Goal: Task Accomplishment & Management: Manage account settings

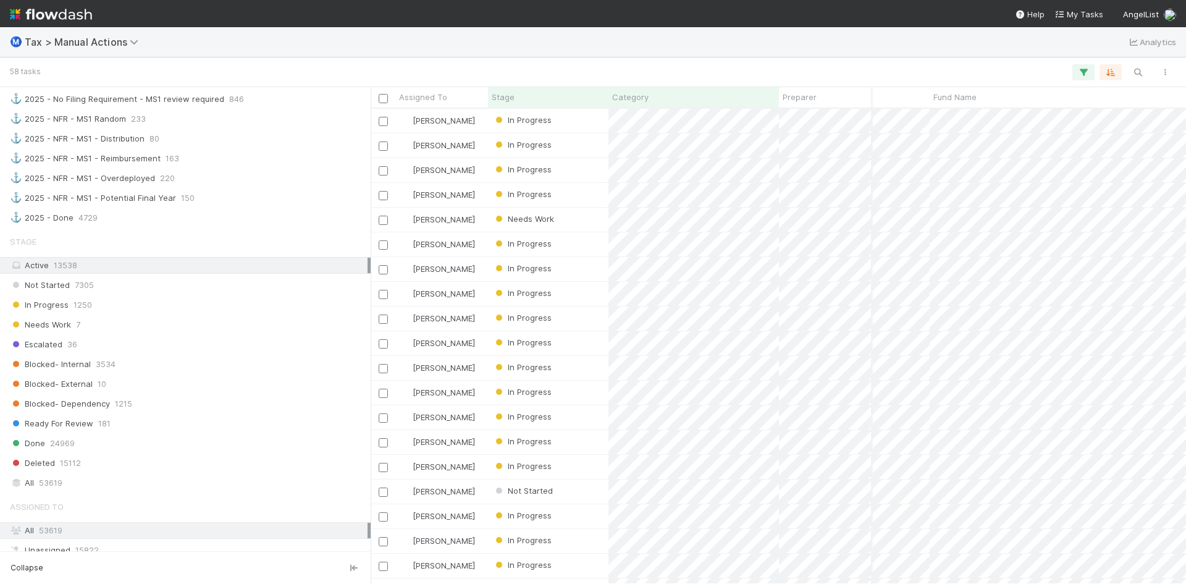
scroll to position [865, 0]
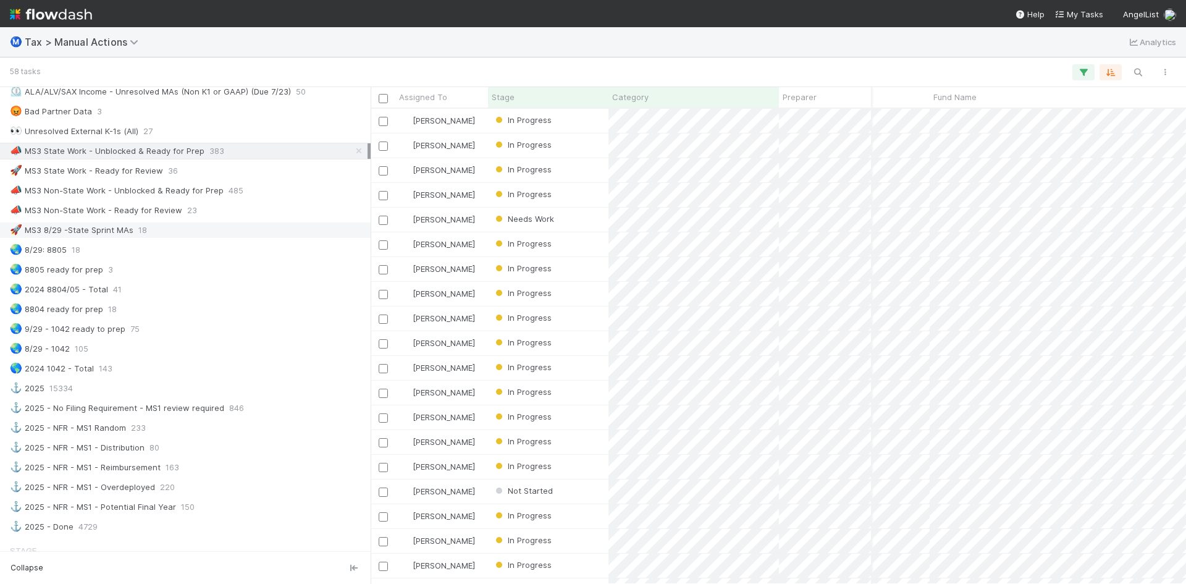
click at [101, 232] on div "🚀 MS3 8/29 -State Sprint MAs" at bounding box center [72, 229] width 124 height 15
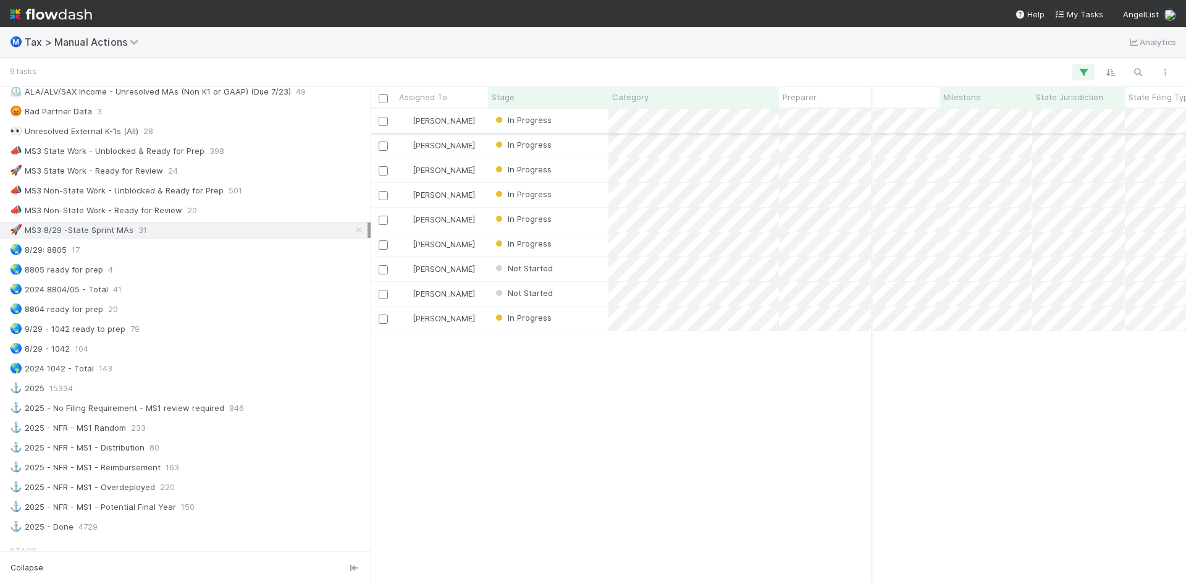
click at [591, 118] on div "In Progress" at bounding box center [548, 121] width 120 height 24
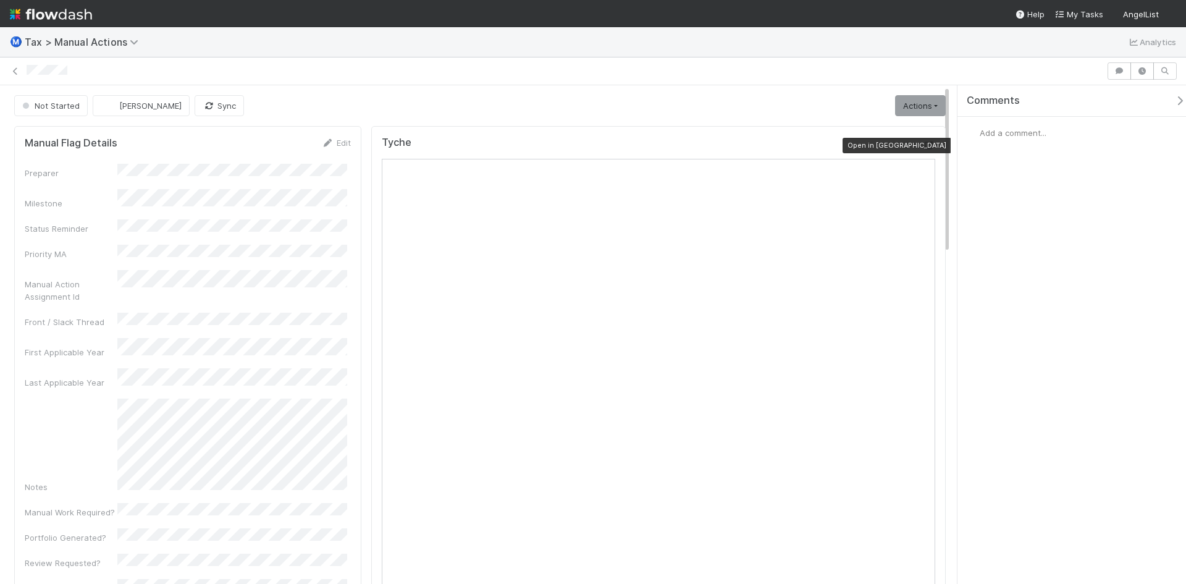
click at [923, 142] on icon at bounding box center [929, 145] width 12 height 8
click at [908, 109] on link "Actions" at bounding box center [920, 105] width 51 height 21
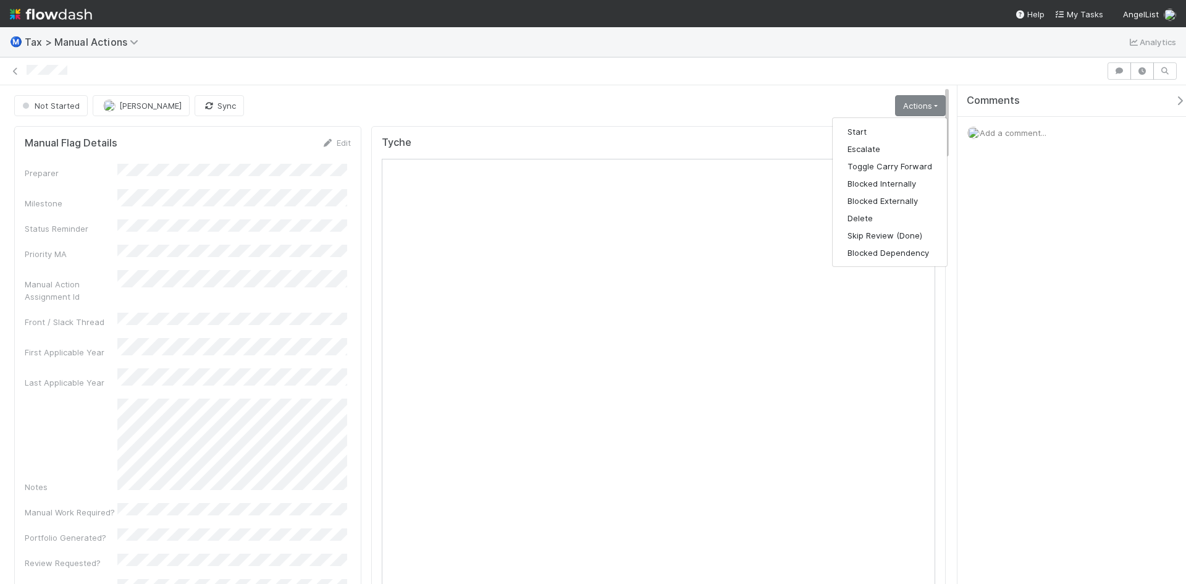
click at [157, 136] on div "Manual Flag Details Edit Preparer Milestone Status Reminder Priority MA Manual …" at bounding box center [187, 546] width 347 height 840
click at [48, 105] on div "Not Started" at bounding box center [53, 105] width 78 height 21
click at [901, 103] on link "Actions" at bounding box center [920, 105] width 51 height 21
click at [847, 127] on button "Start" at bounding box center [890, 131] width 114 height 17
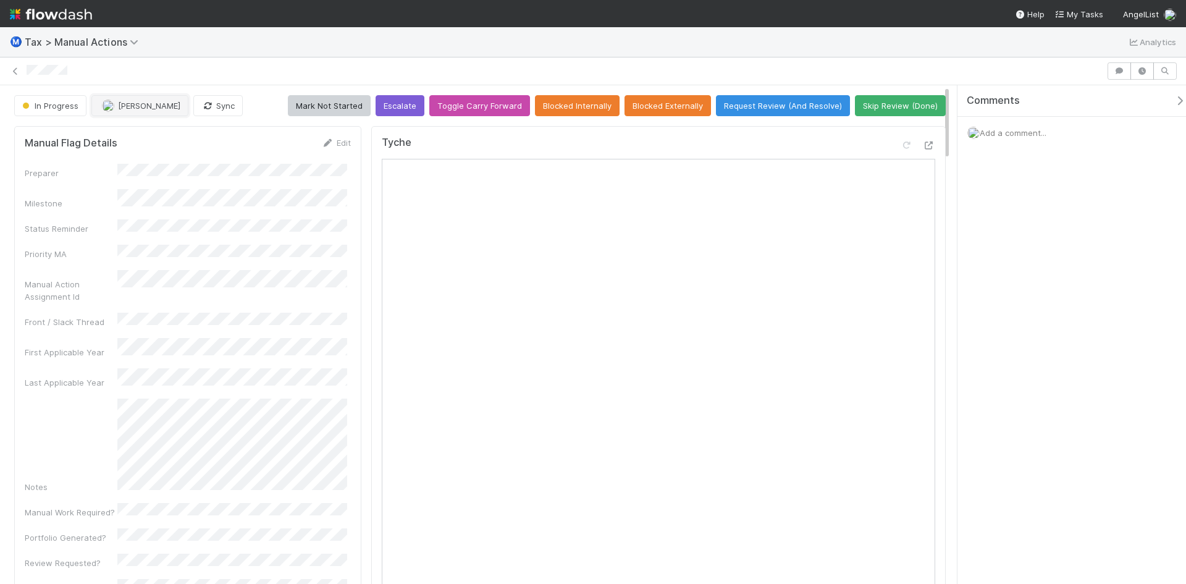
click at [150, 111] on button "[PERSON_NAME]" at bounding box center [139, 105] width 97 height 21
click at [141, 140] on span "Enrique Hernandez you" at bounding box center [149, 137] width 81 height 10
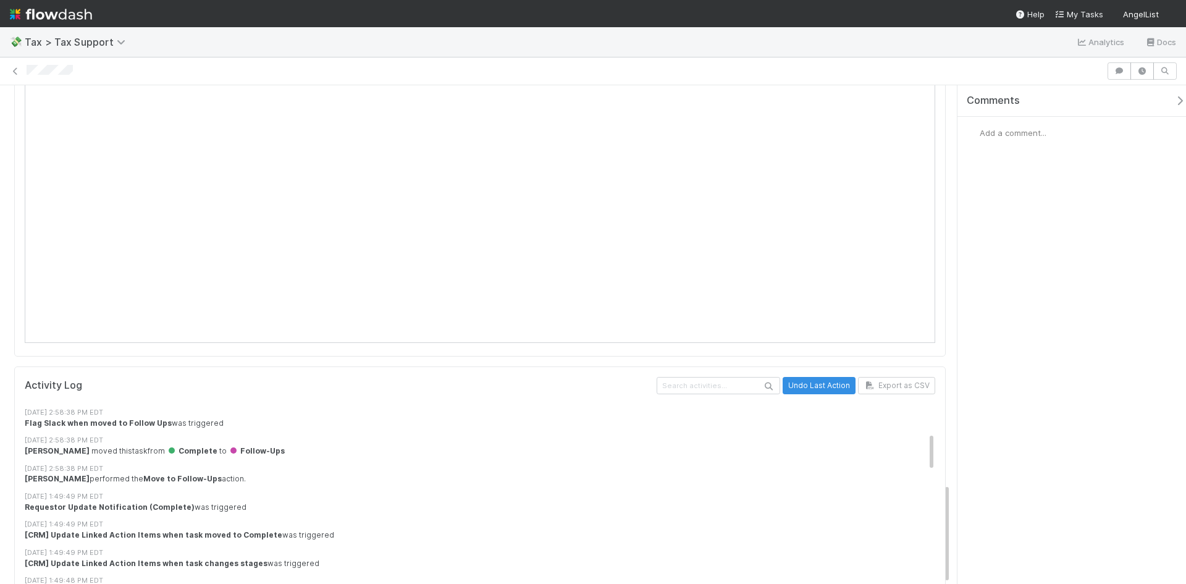
scroll to position [247, 0]
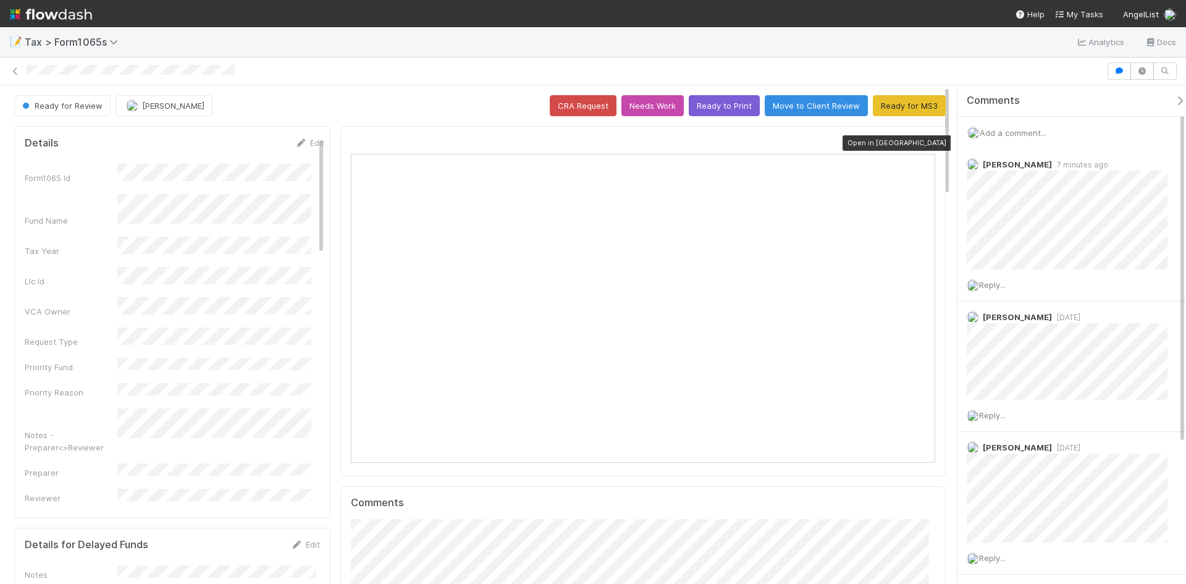
click at [923, 142] on icon at bounding box center [929, 143] width 12 height 8
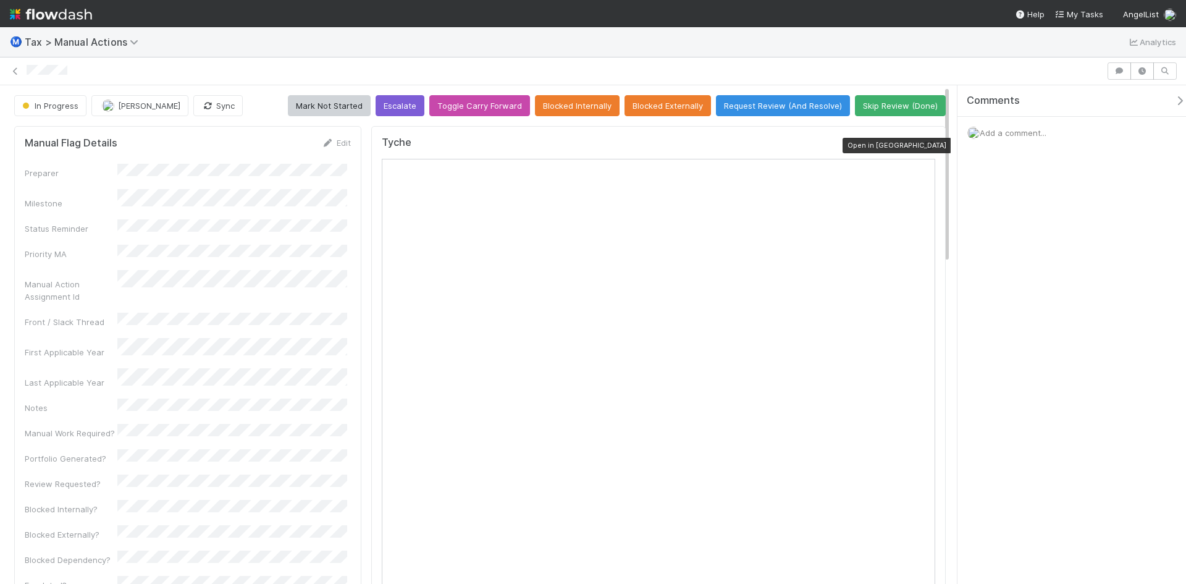
click at [923, 148] on icon at bounding box center [929, 145] width 12 height 8
